Goal: Task Accomplishment & Management: Complete application form

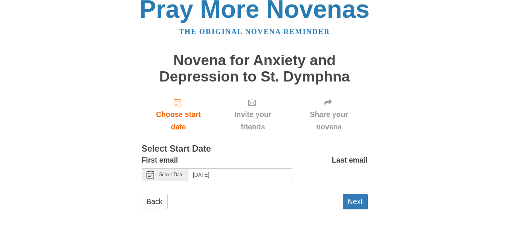
scroll to position [15, 0]
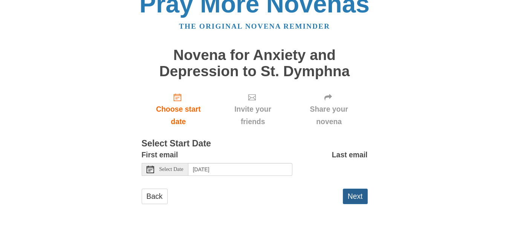
click at [353, 196] on button "Next" at bounding box center [355, 195] width 25 height 15
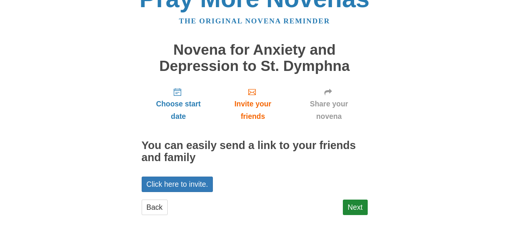
scroll to position [32, 0]
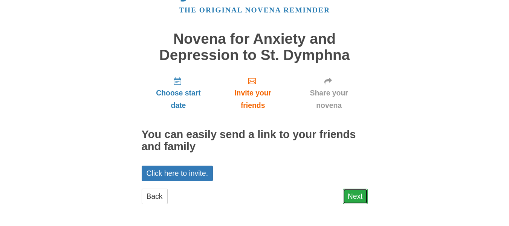
click at [357, 196] on link "Next" at bounding box center [355, 195] width 25 height 15
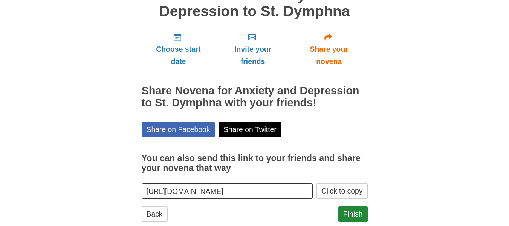
scroll to position [93, 0]
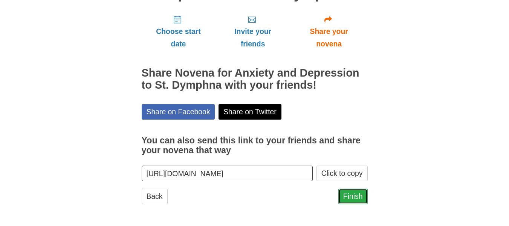
click at [356, 194] on link "Finish" at bounding box center [352, 195] width 29 height 15
